Goal: Task Accomplishment & Management: Manage account settings

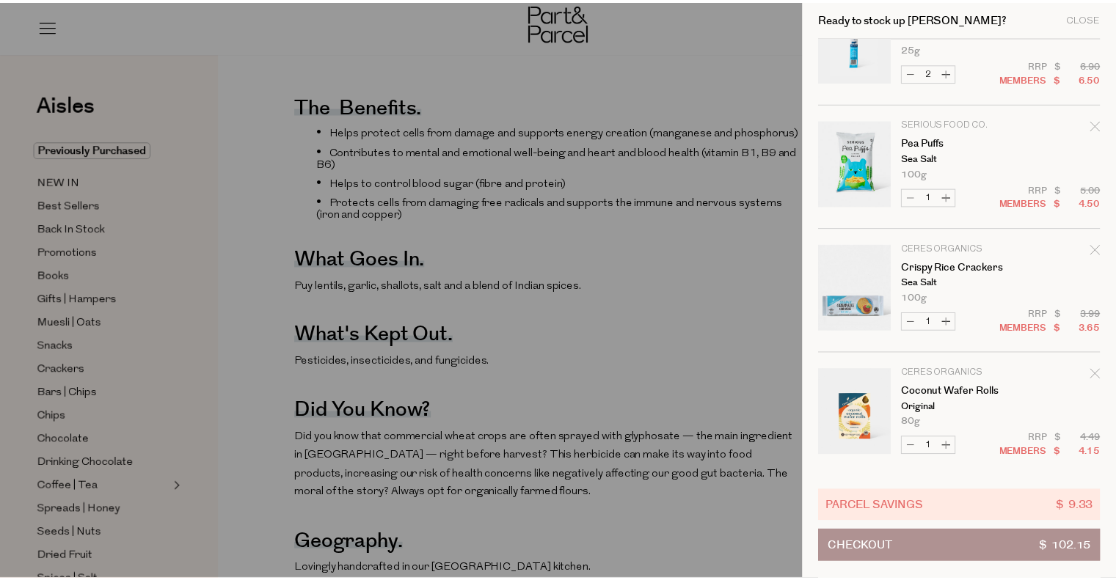
scroll to position [1607, 0]
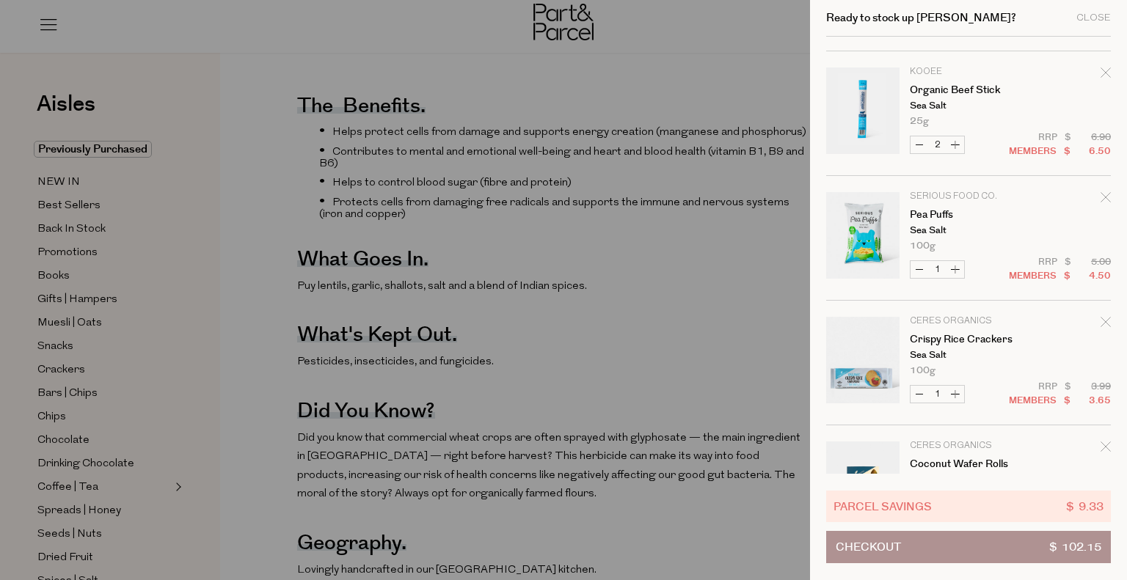
click at [1089, 20] on div "Close" at bounding box center [1093, 18] width 34 height 10
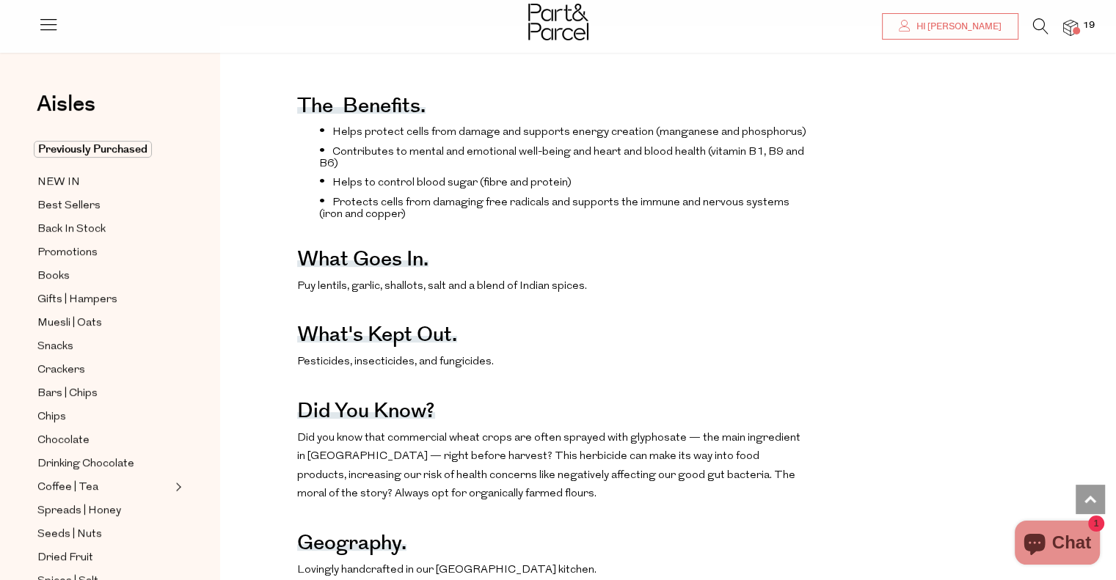
click at [954, 32] on link "Hi [PERSON_NAME]" at bounding box center [950, 26] width 136 height 26
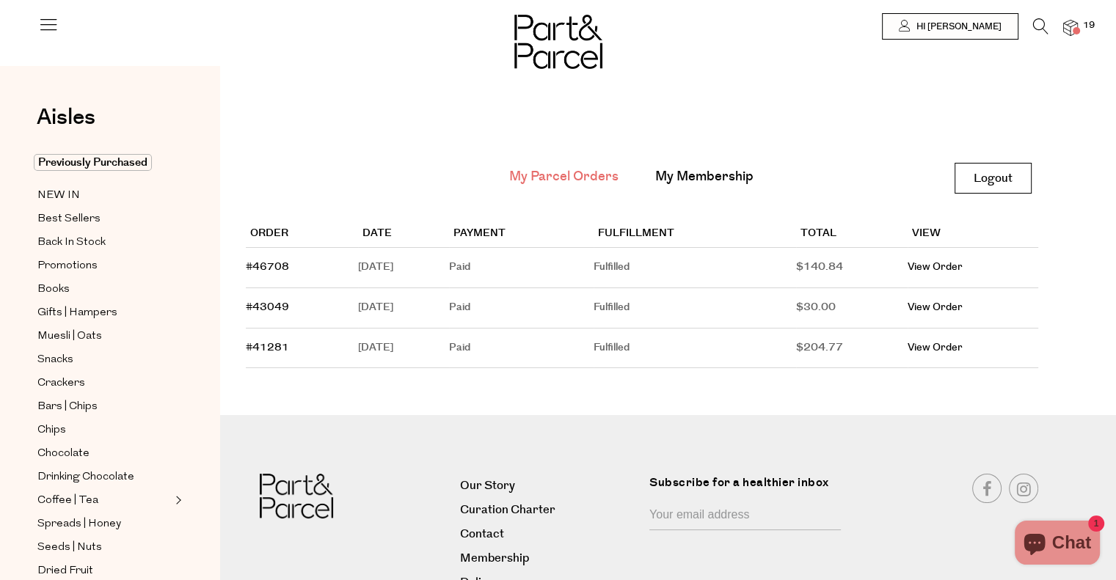
click at [697, 169] on link "My Membership" at bounding box center [704, 176] width 98 height 19
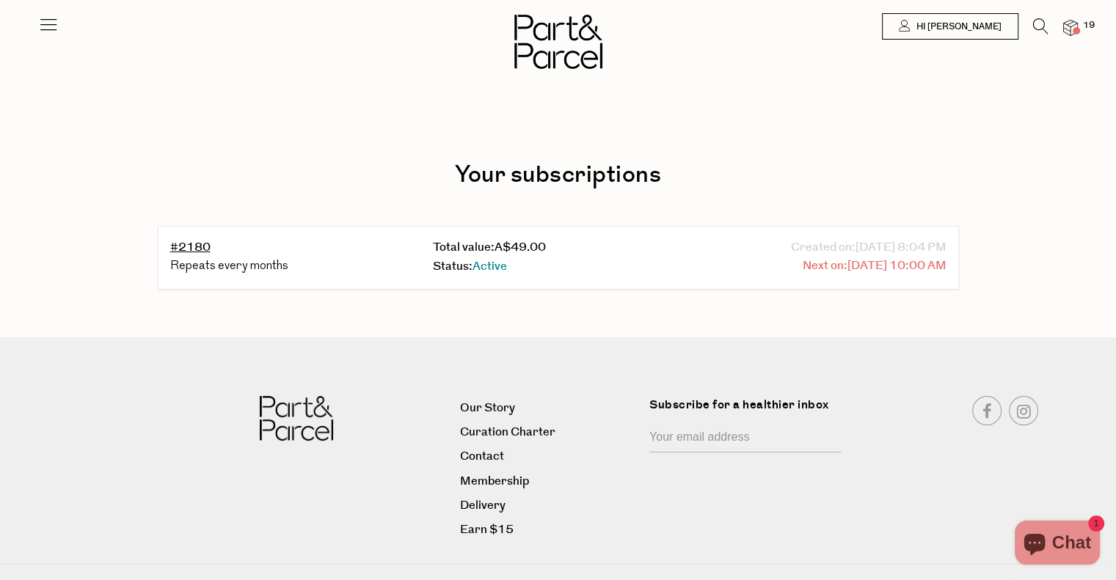
click at [847, 260] on span "09/05/2025 10:00 AM" at bounding box center [896, 266] width 99 height 19
click at [847, 267] on span "09/05/2025 10:00 AM" at bounding box center [896, 266] width 99 height 19
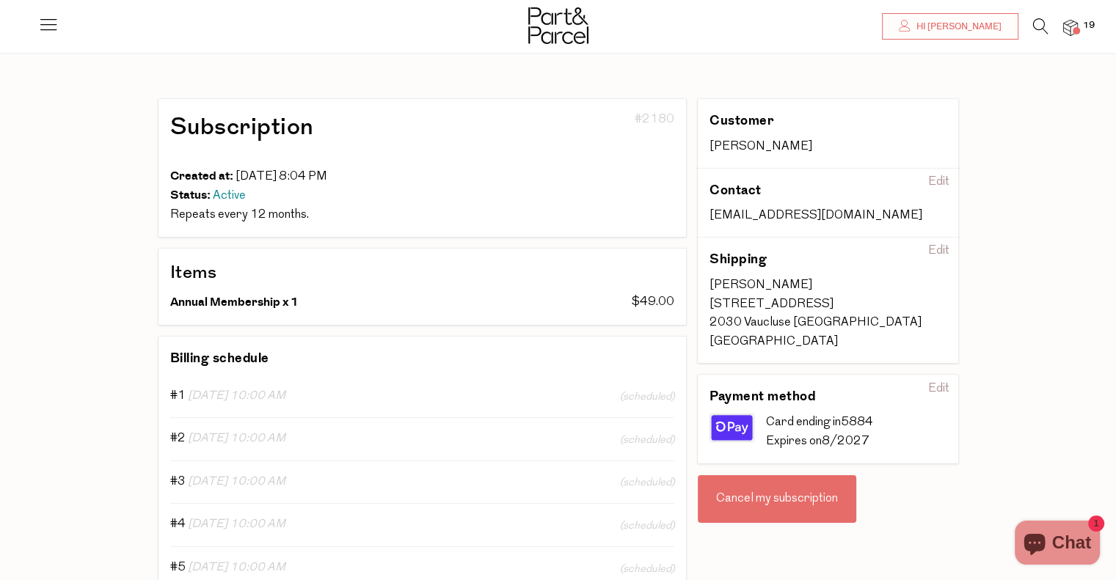
scroll to position [73, 0]
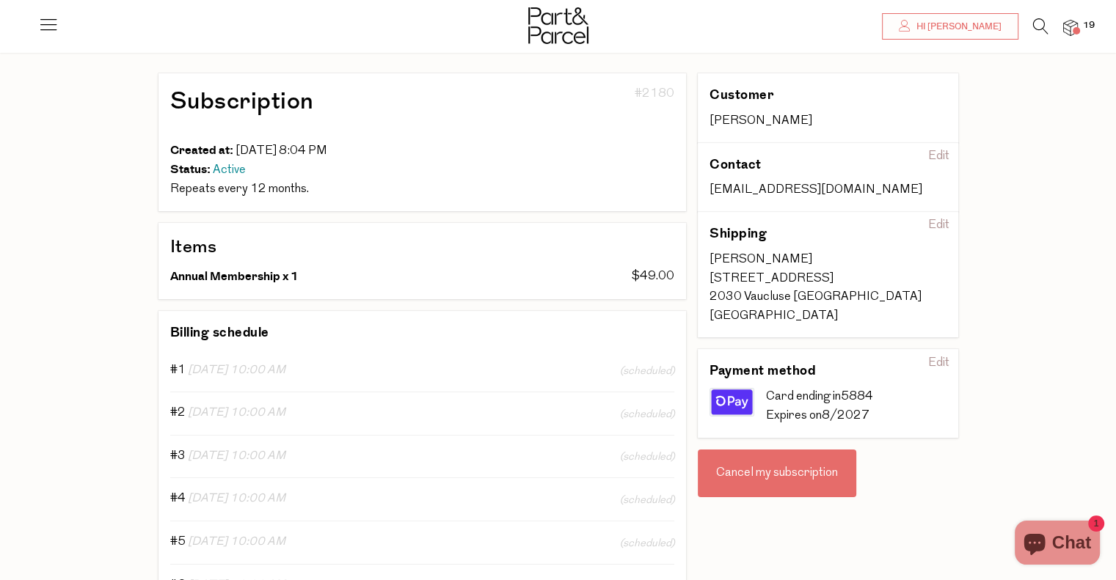
click at [775, 474] on div "Cancel my subscription" at bounding box center [777, 474] width 158 height 48
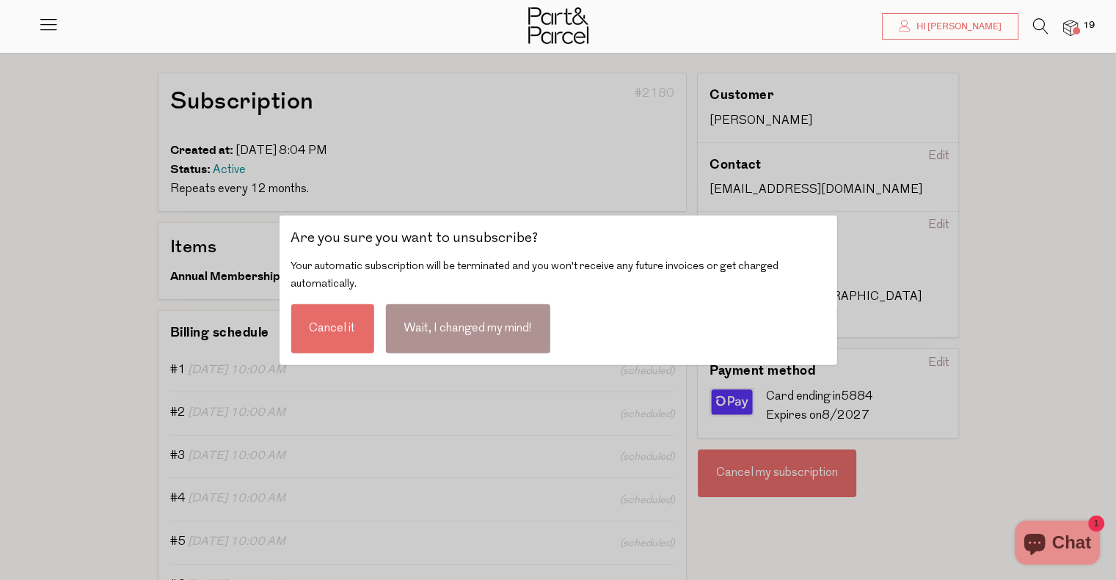
click at [348, 332] on div "Cancel it" at bounding box center [332, 328] width 83 height 49
